Goal: Transaction & Acquisition: Purchase product/service

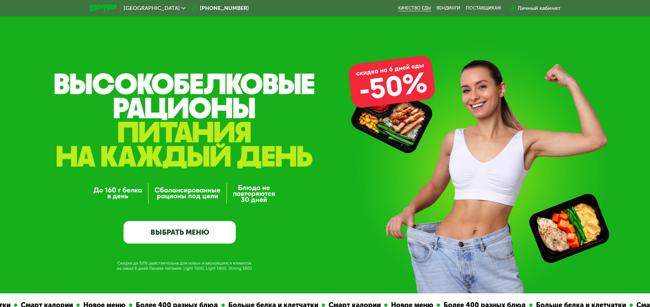
click at [414, 5] on link "Качество еды" at bounding box center [414, 7] width 33 height 5
click at [442, 10] on link "Вендинги" at bounding box center [448, 7] width 24 height 5
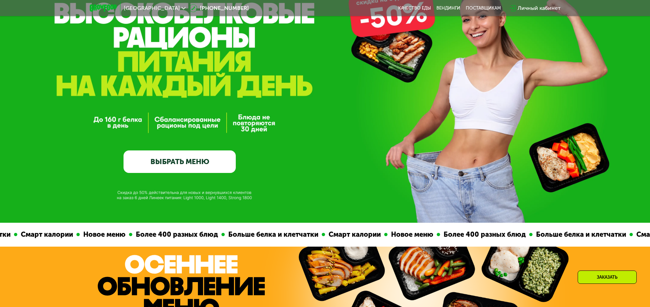
scroll to position [71, 0]
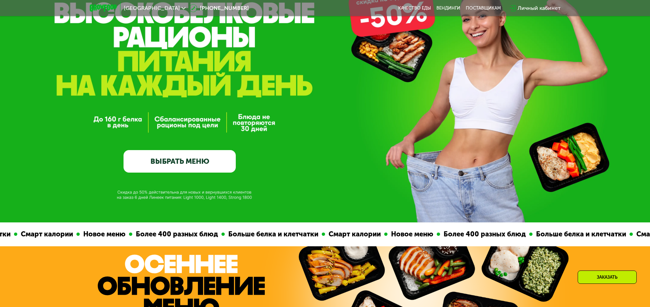
click at [185, 165] on link "ВЫБРАТЬ МЕНЮ" at bounding box center [179, 161] width 112 height 23
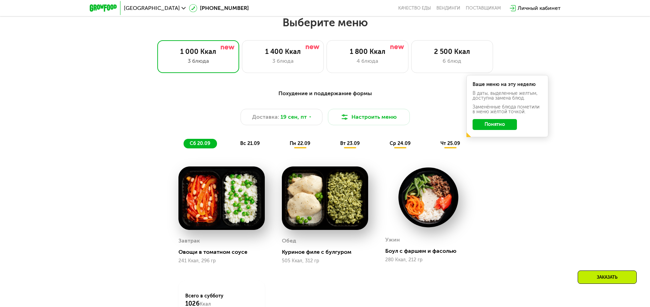
scroll to position [566, 0]
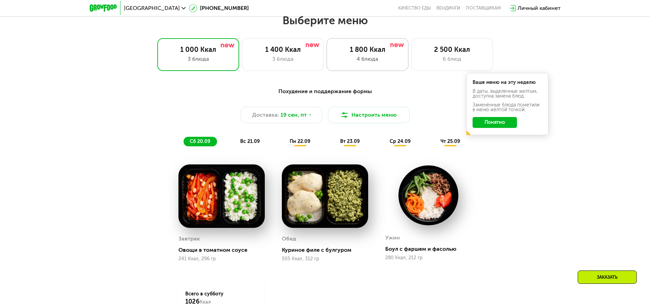
click at [352, 58] on div "4 блюда" at bounding box center [368, 59] width 68 height 8
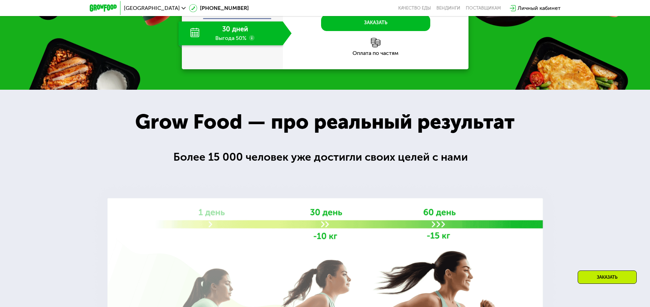
scroll to position [1019, 0]
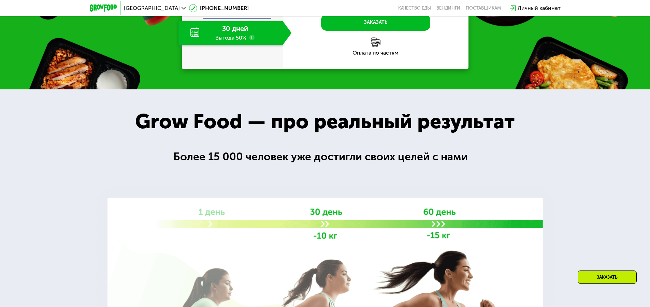
click at [228, 45] on div "30 дней Выгода 50%" at bounding box center [230, 33] width 104 height 24
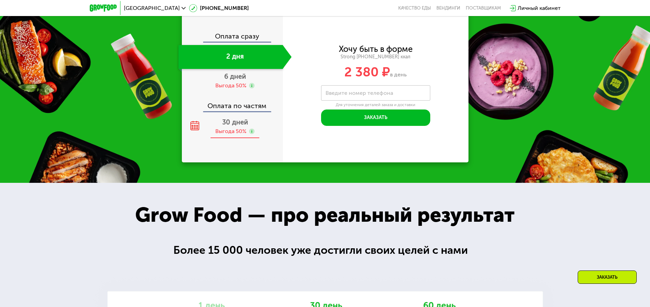
click at [232, 129] on div "30 дней Выгода 50%" at bounding box center [234, 127] width 113 height 24
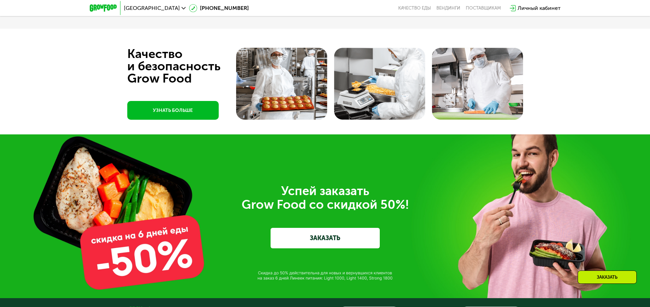
scroll to position [2382, 0]
